Goal: Communication & Community: Answer question/provide support

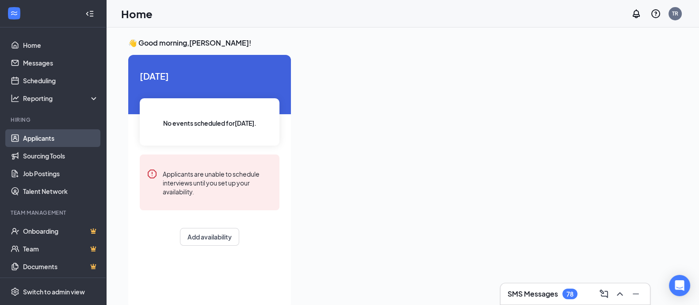
click at [34, 139] on link "Applicants" at bounding box center [61, 138] width 76 height 18
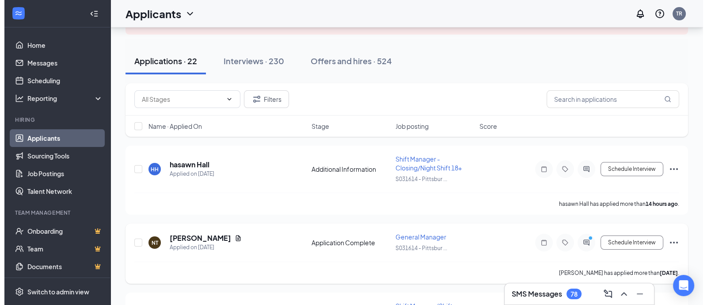
scroll to position [110, 0]
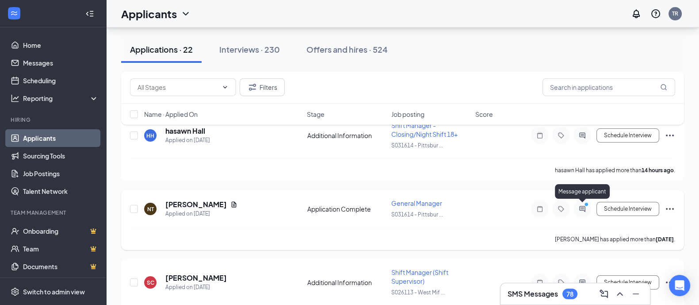
click at [583, 209] on icon "ActiveChat" at bounding box center [582, 208] width 11 height 7
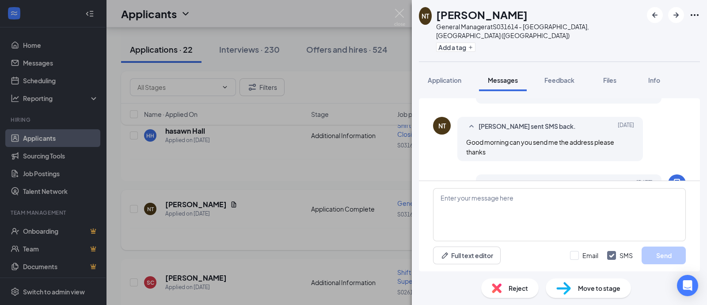
scroll to position [330, 0]
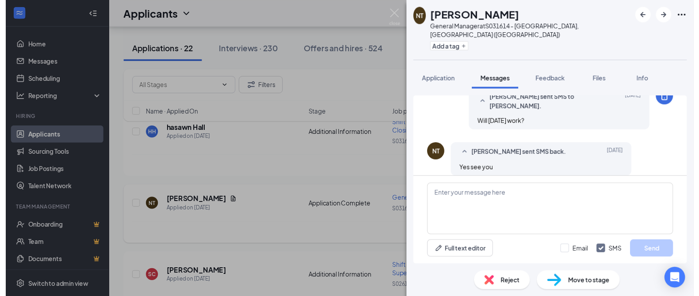
scroll to position [220, 0]
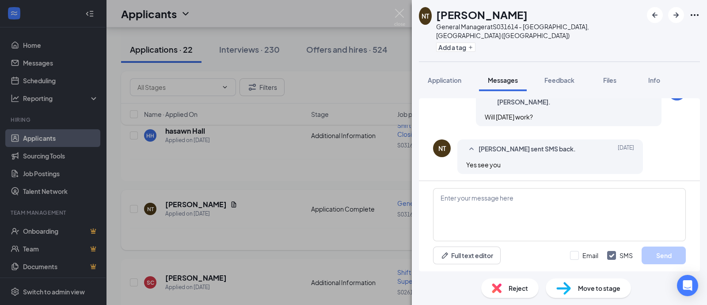
click at [294, 176] on div "NT [PERSON_NAME] General Manager at S031614 - [GEOGRAPHIC_DATA], [GEOGRAPHIC_DA…" at bounding box center [353, 152] width 707 height 305
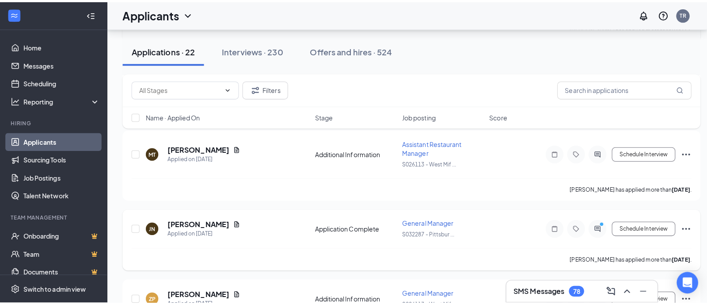
scroll to position [332, 0]
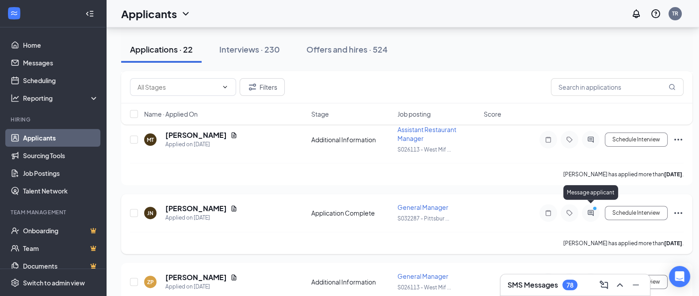
click at [593, 211] on icon "ActiveChat" at bounding box center [590, 213] width 11 height 7
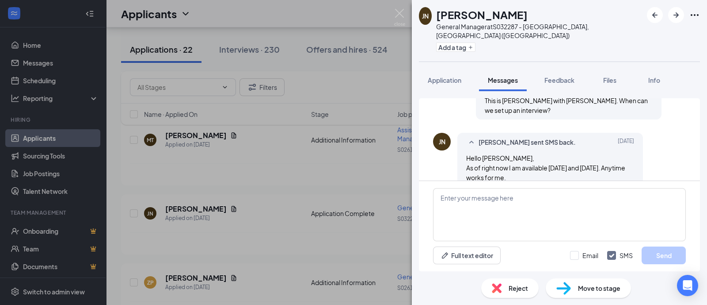
scroll to position [269, 0]
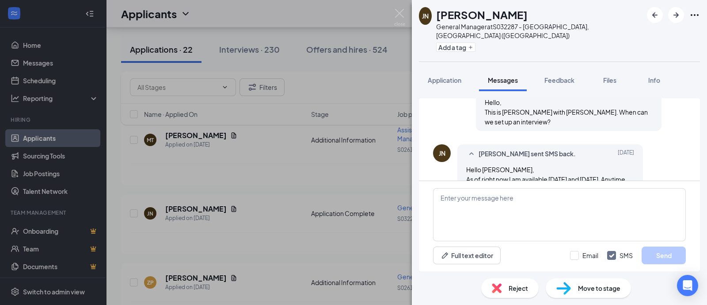
scroll to position [269, 0]
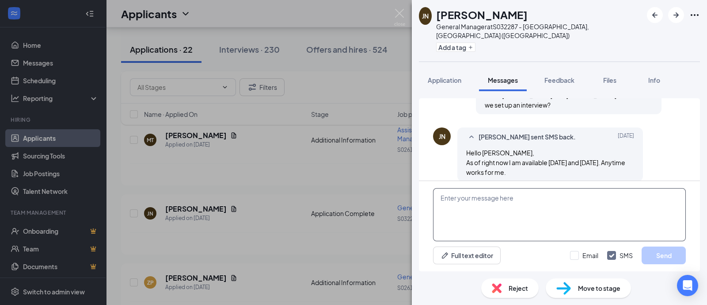
click at [458, 199] on textarea at bounding box center [559, 214] width 253 height 53
type textarea "Can we meet [DATE] around 12 pm at the [GEOGRAPHIC_DATA] Bell?"
click at [661, 250] on button "Send" at bounding box center [664, 255] width 44 height 18
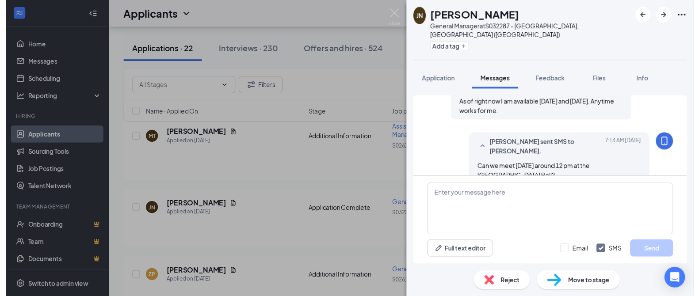
scroll to position [335, 0]
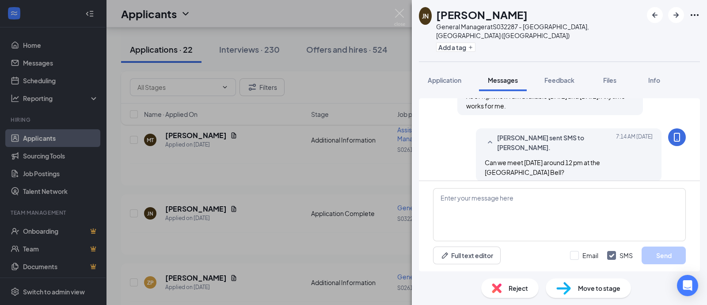
click at [279, 204] on div "[PERSON_NAME] [PERSON_NAME] General Manager at S032287 - [GEOGRAPHIC_DATA], [GE…" at bounding box center [353, 152] width 707 height 305
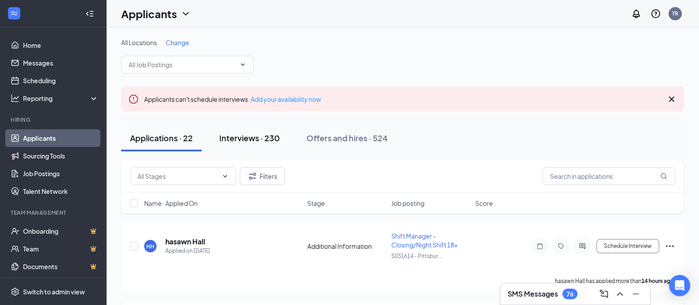
click at [251, 134] on div "Interviews · 230" at bounding box center [249, 137] width 61 height 11
